Goal: Find specific page/section: Find specific page/section

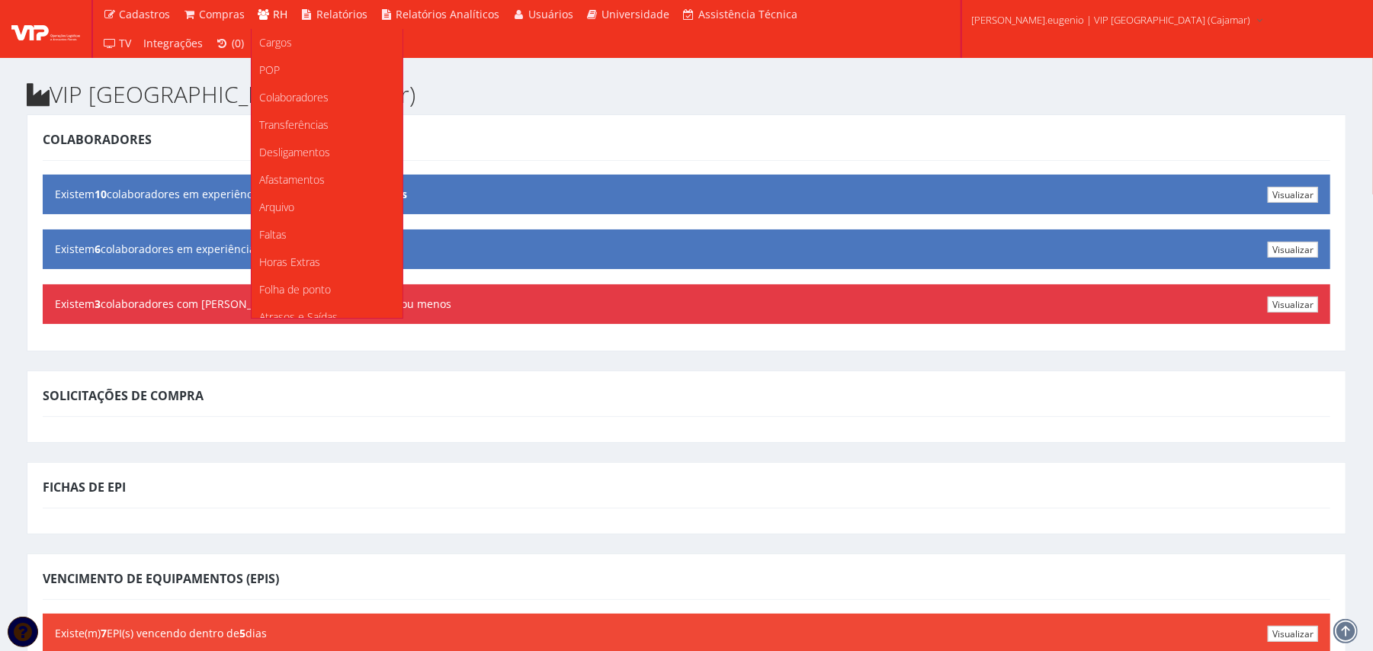
click at [274, 15] on span "RH" at bounding box center [281, 14] width 14 height 14
click at [302, 90] on span "Colaboradores" at bounding box center [293, 97] width 69 height 14
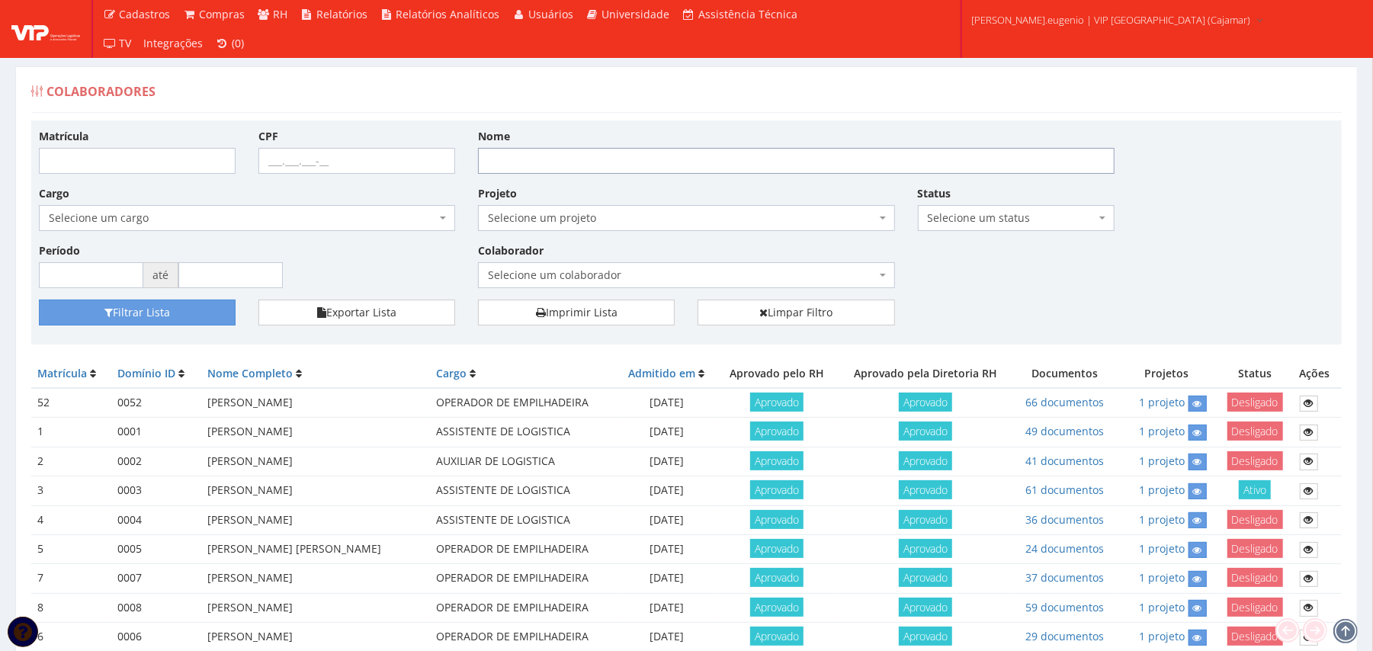
click at [580, 159] on input "Nome" at bounding box center [796, 161] width 636 height 26
type input "kami"
click at [39, 300] on button "Filtrar Lista" at bounding box center [137, 313] width 197 height 26
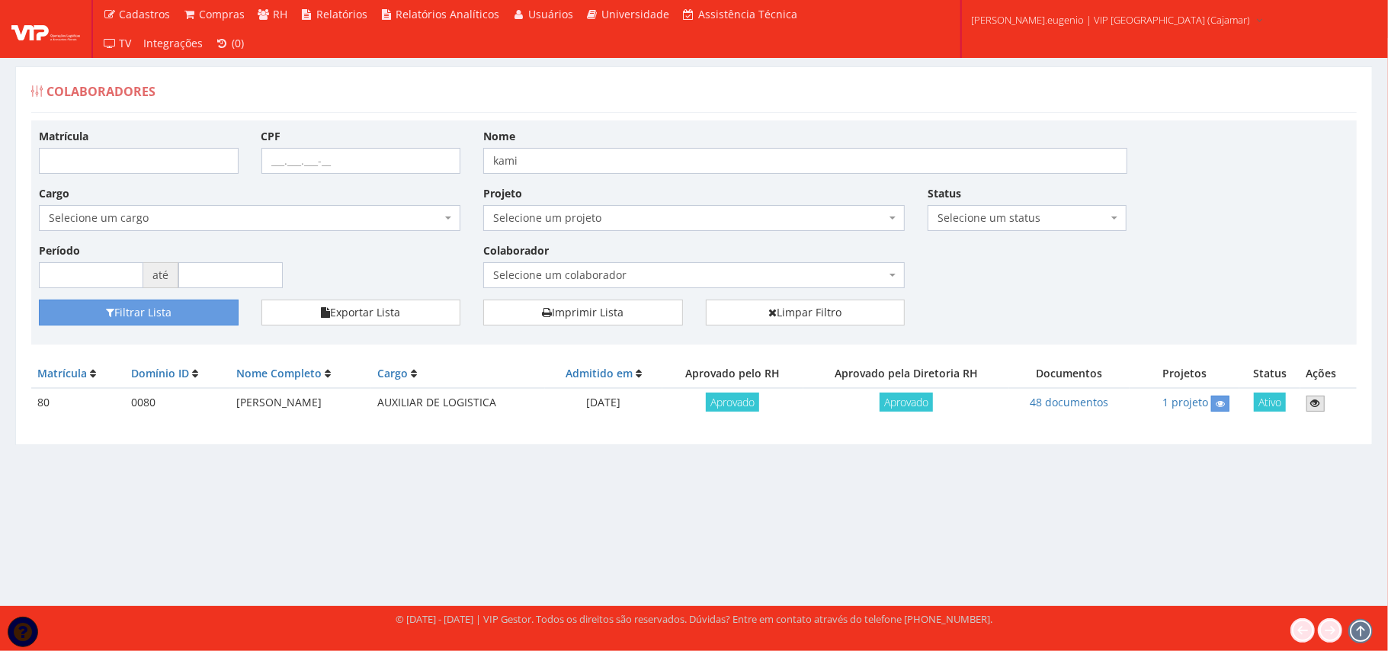
click at [1325, 400] on link at bounding box center [1315, 404] width 18 height 16
